Goal: Navigation & Orientation: Find specific page/section

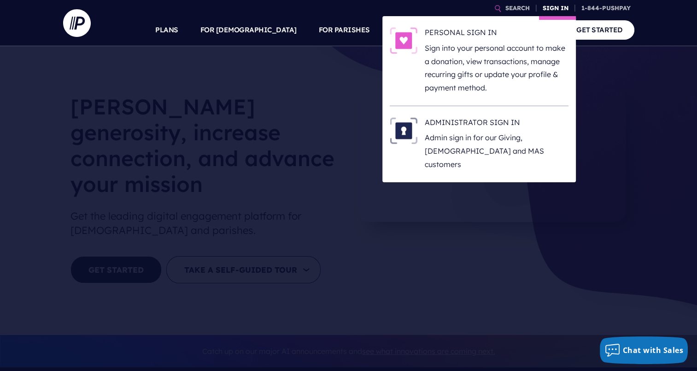
click at [555, 4] on link "SIGN IN" at bounding box center [555, 8] width 33 height 16
click at [447, 124] on h6 "ADMINISTRATOR SIGN IN" at bounding box center [497, 124] width 144 height 14
click at [476, 120] on h6 "ADMINISTRATOR SIGN IN" at bounding box center [497, 124] width 144 height 14
click at [552, 7] on link "SIGN IN" at bounding box center [555, 8] width 33 height 16
click at [468, 123] on h6 "ADMINISTRATOR SIGN IN" at bounding box center [497, 124] width 144 height 14
